Goal: Entertainment & Leisure: Consume media (video, audio)

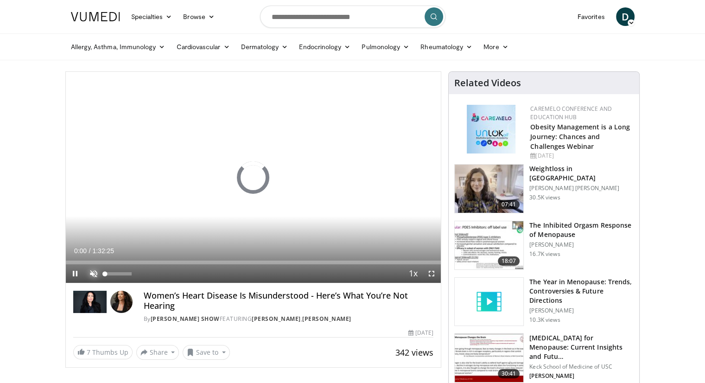
click at [90, 272] on span "Video Player" at bounding box center [93, 273] width 19 height 19
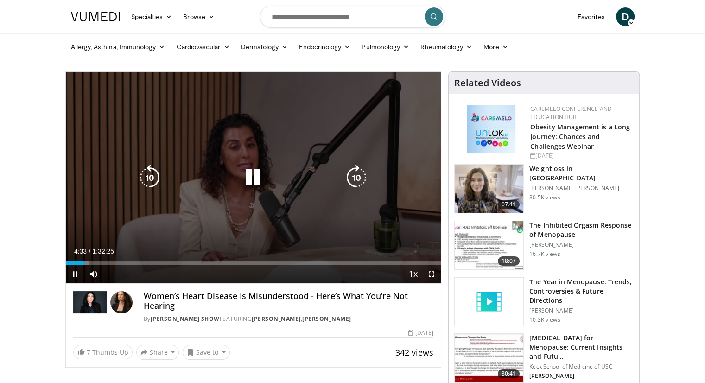
click at [250, 182] on icon "Video Player" at bounding box center [253, 178] width 26 height 26
click at [251, 172] on icon "Video Player" at bounding box center [253, 178] width 26 height 26
click at [255, 177] on icon "Video Player" at bounding box center [253, 178] width 26 height 26
